Goal: Navigation & Orientation: Find specific page/section

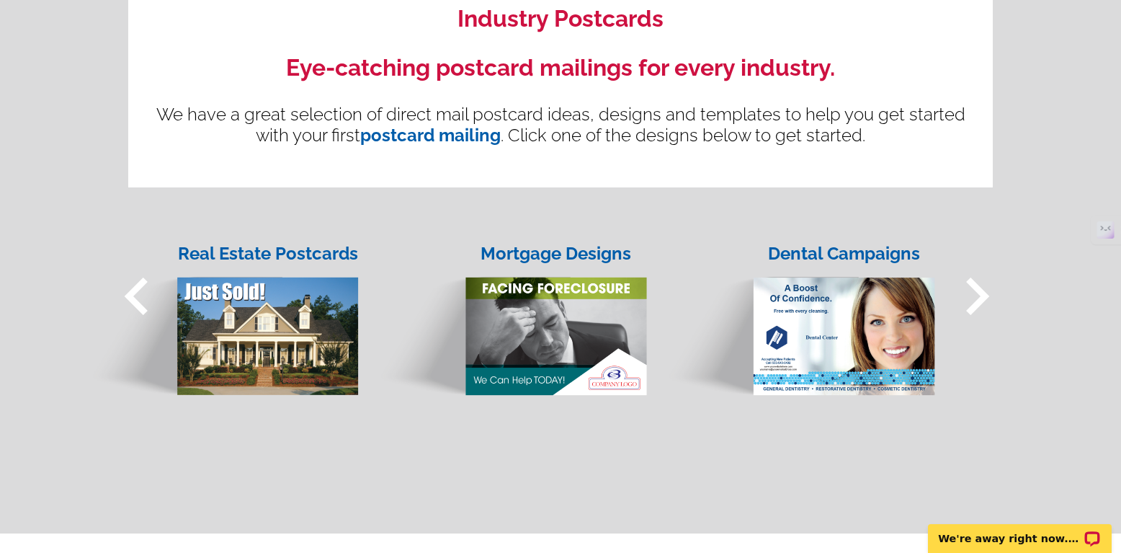
scroll to position [1209, 0]
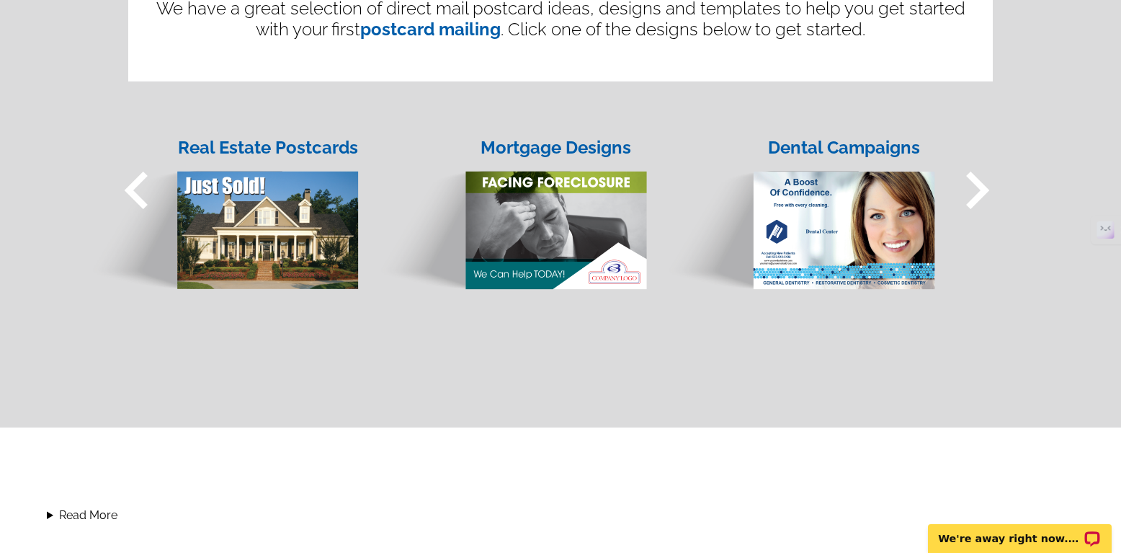
click at [974, 184] on span "keyboard_arrow_right" at bounding box center [977, 190] width 75 height 75
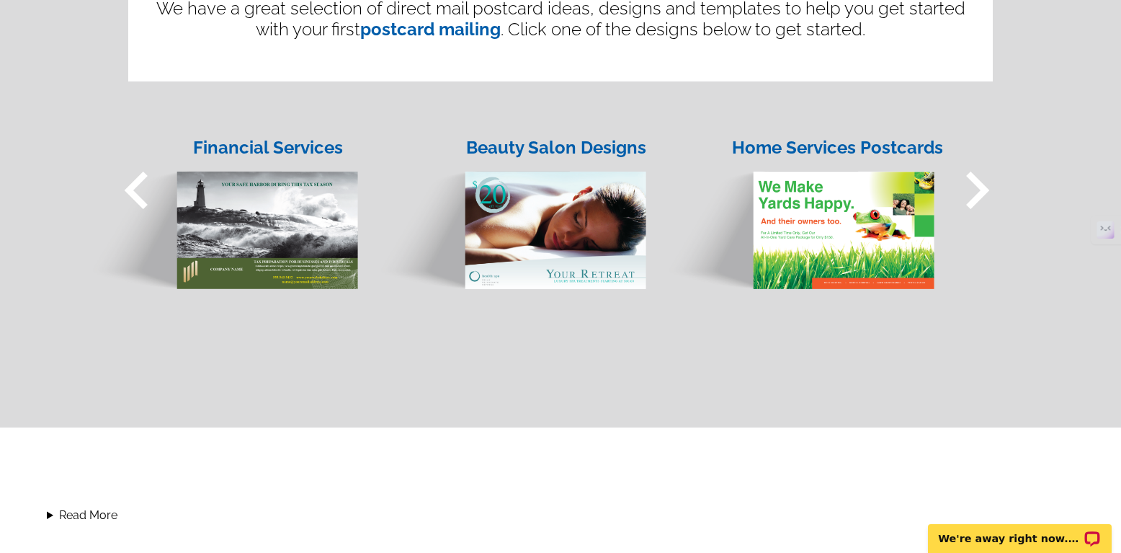
click at [974, 184] on span "keyboard_arrow_right" at bounding box center [977, 190] width 75 height 75
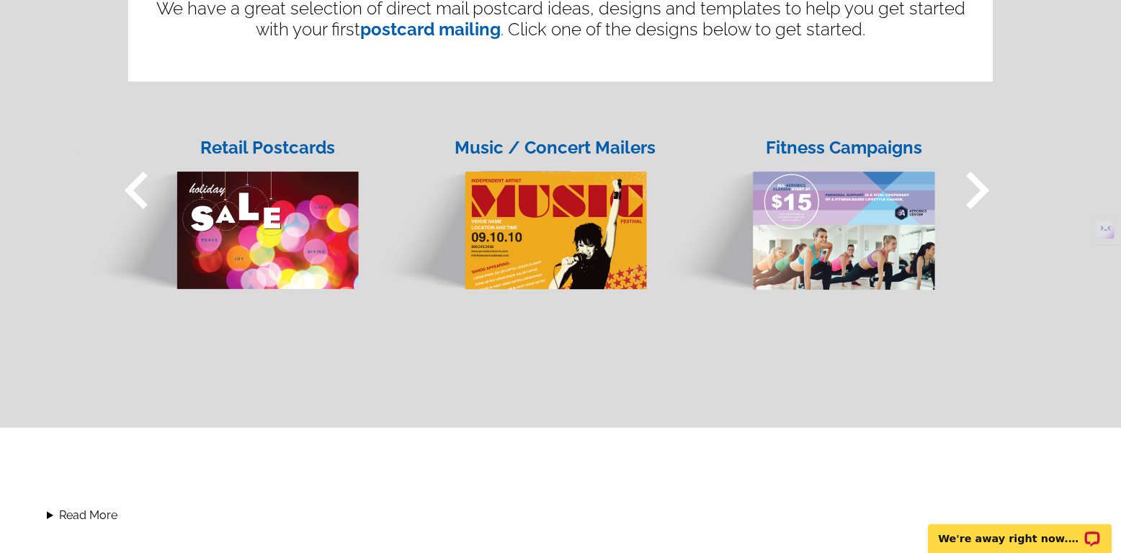
click at [137, 190] on span "keyboard_arrow_left" at bounding box center [136, 190] width 75 height 75
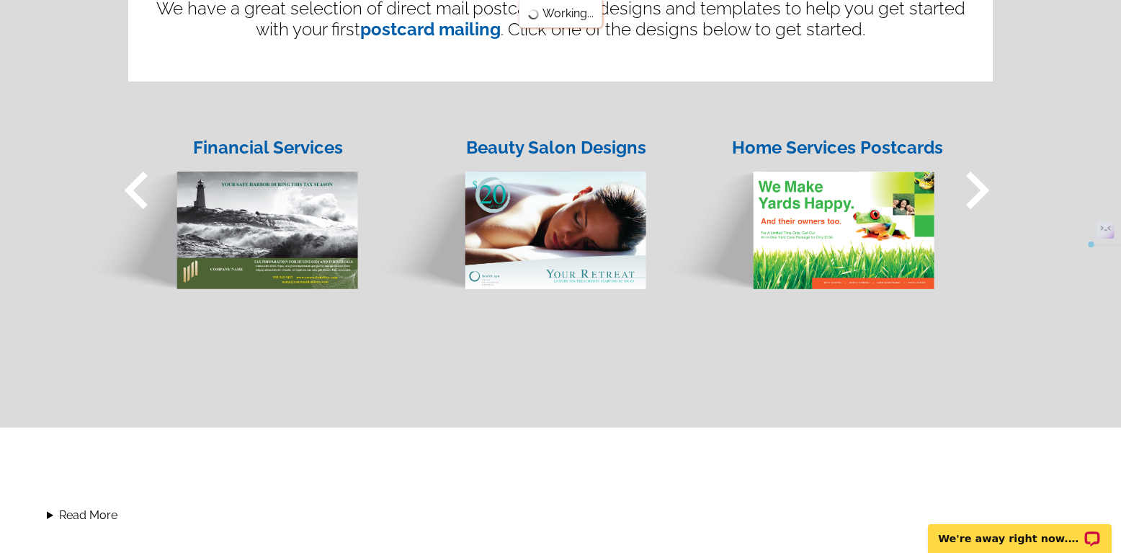
click at [136, 190] on span "keyboard_arrow_left" at bounding box center [136, 190] width 75 height 75
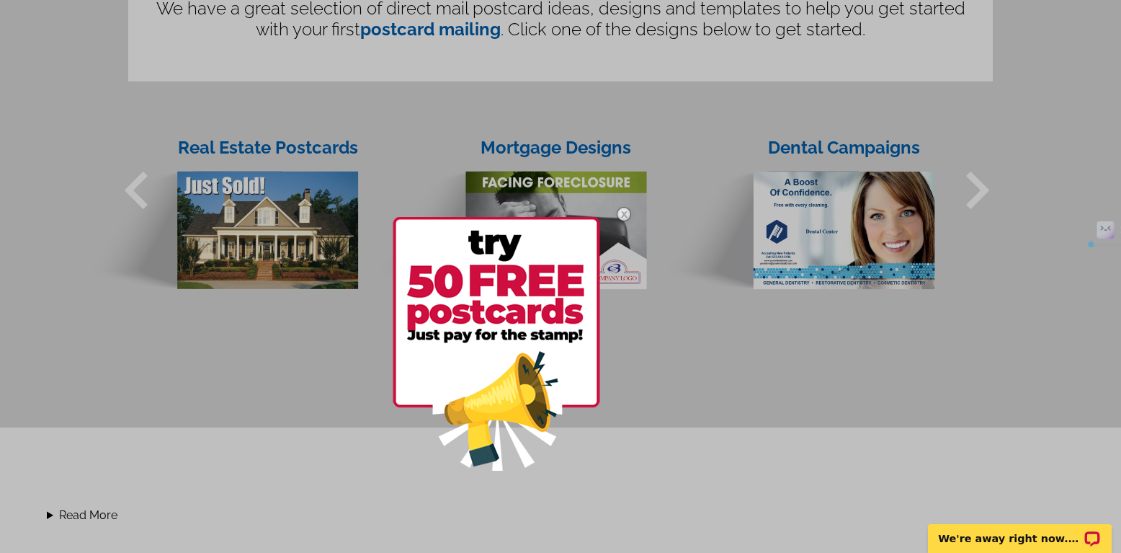
click at [301, 242] on div at bounding box center [560, 276] width 1121 height 553
click at [621, 210] on img at bounding box center [624, 214] width 42 height 42
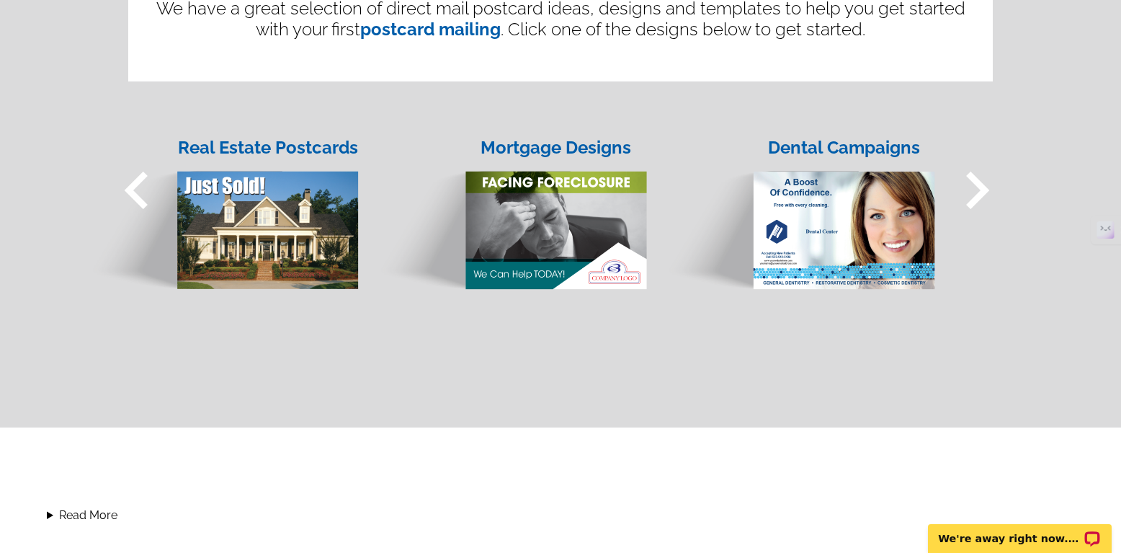
drag, startPoint x: 196, startPoint y: 203, endPoint x: 232, endPoint y: 218, distance: 38.8
click at [224, 211] on img at bounding box center [222, 217] width 275 height 148
